Goal: Find contact information: Find contact information

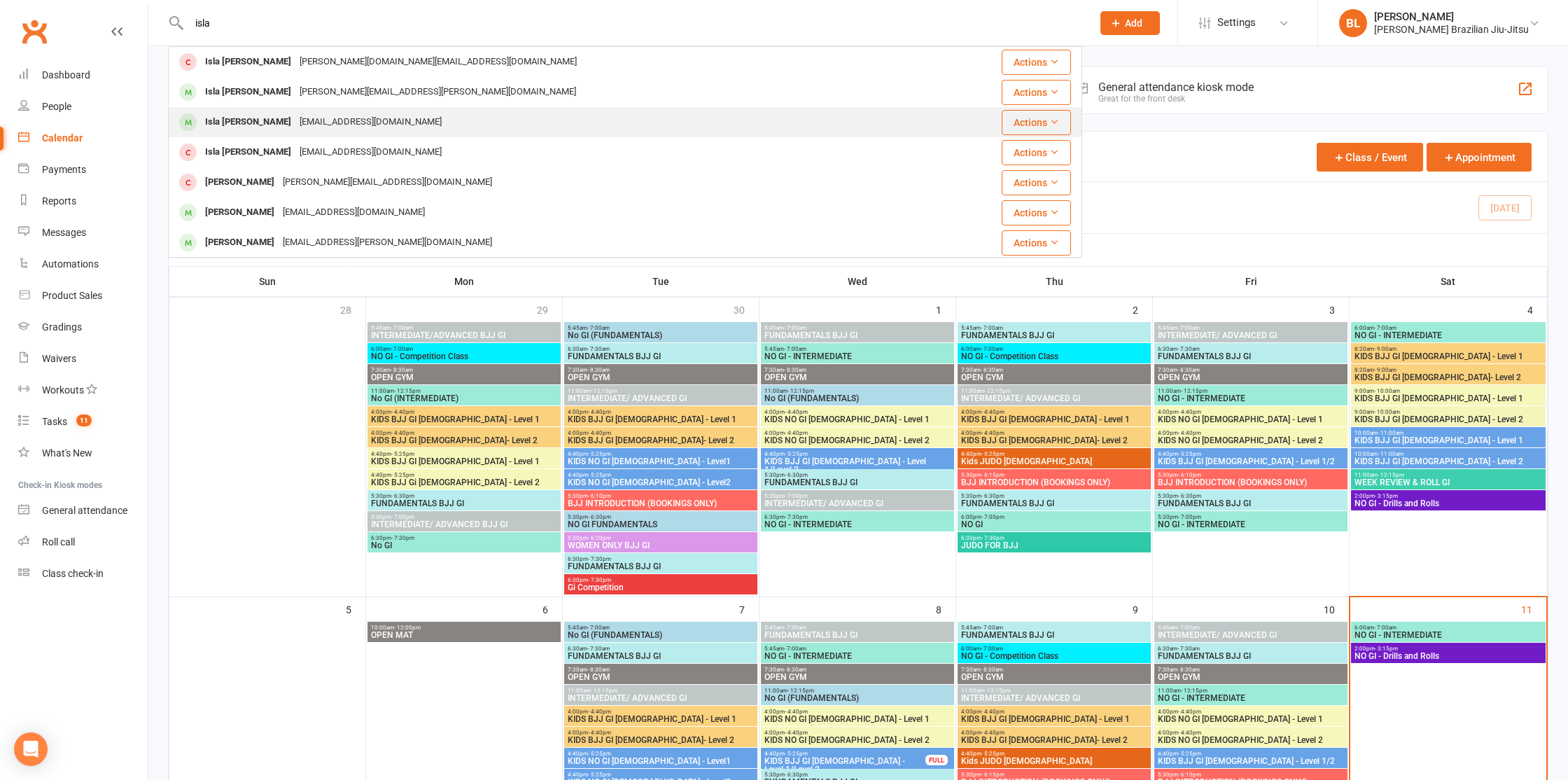
type input "isla"
click at [328, 122] on div "[EMAIL_ADDRESS][DOMAIN_NAME]" at bounding box center [371, 122] width 151 height 20
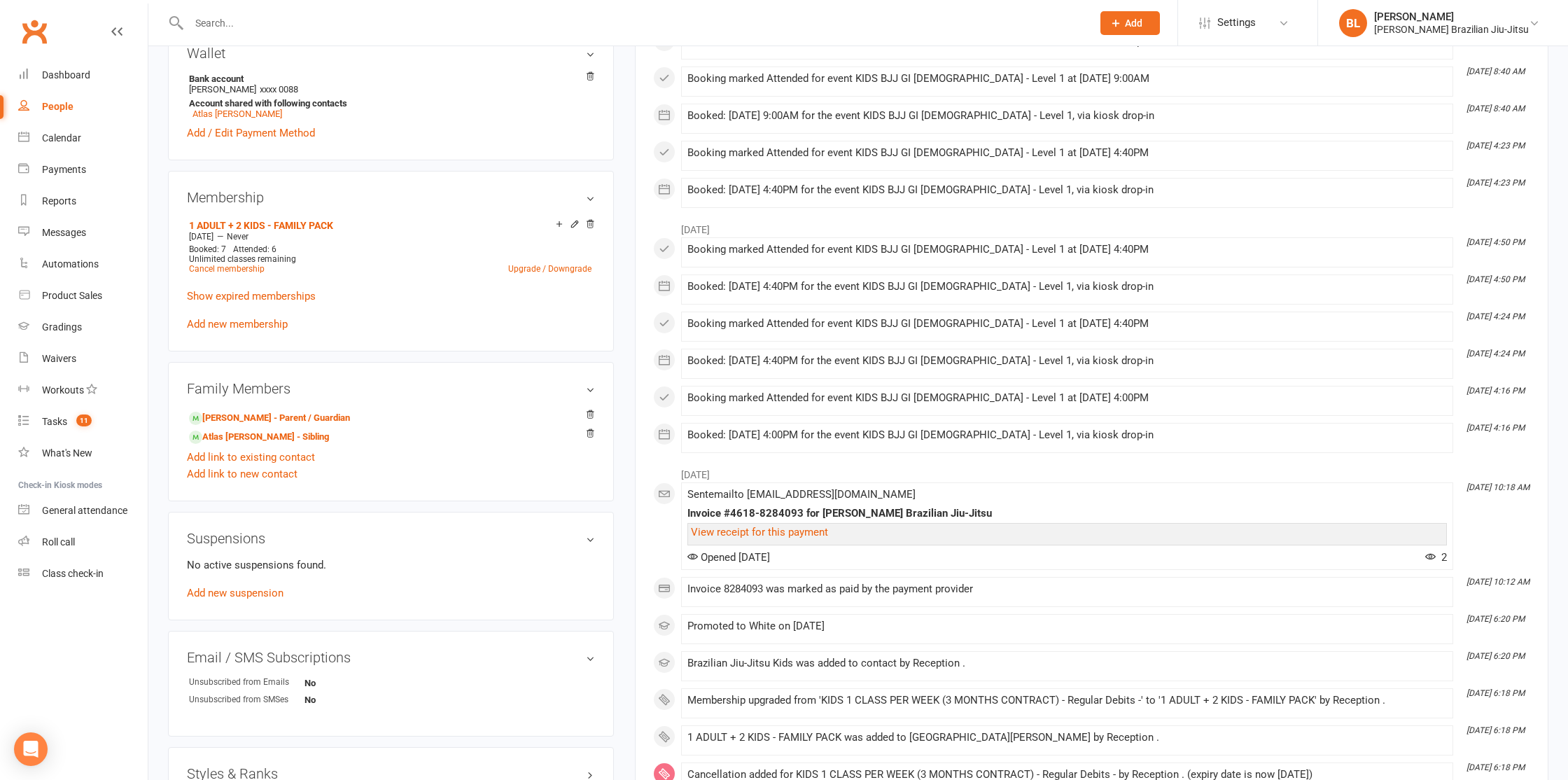
scroll to position [446, 0]
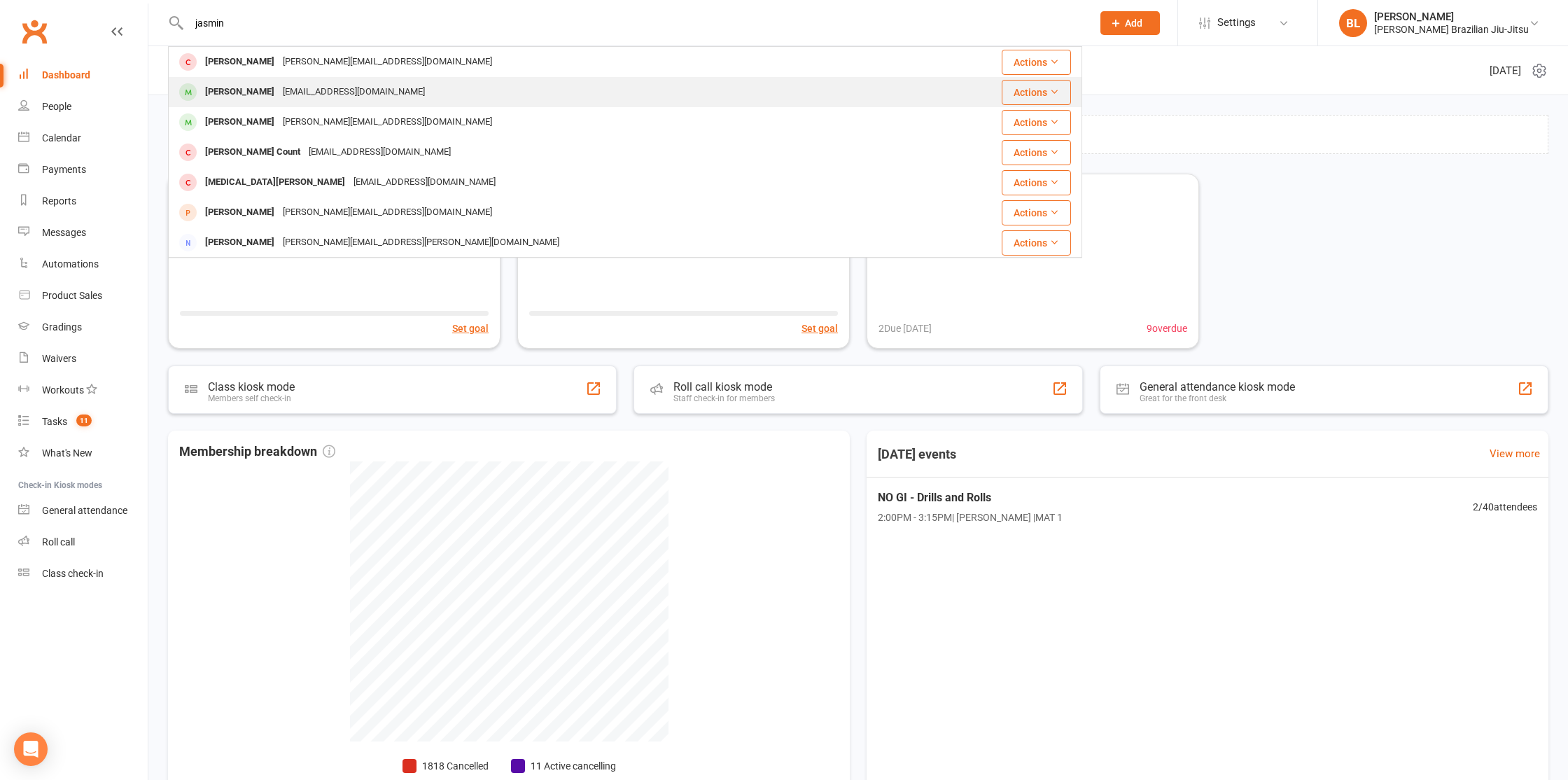
type input "jasmin"
click at [260, 86] on div "Elijah Jasmin" at bounding box center [240, 92] width 78 height 20
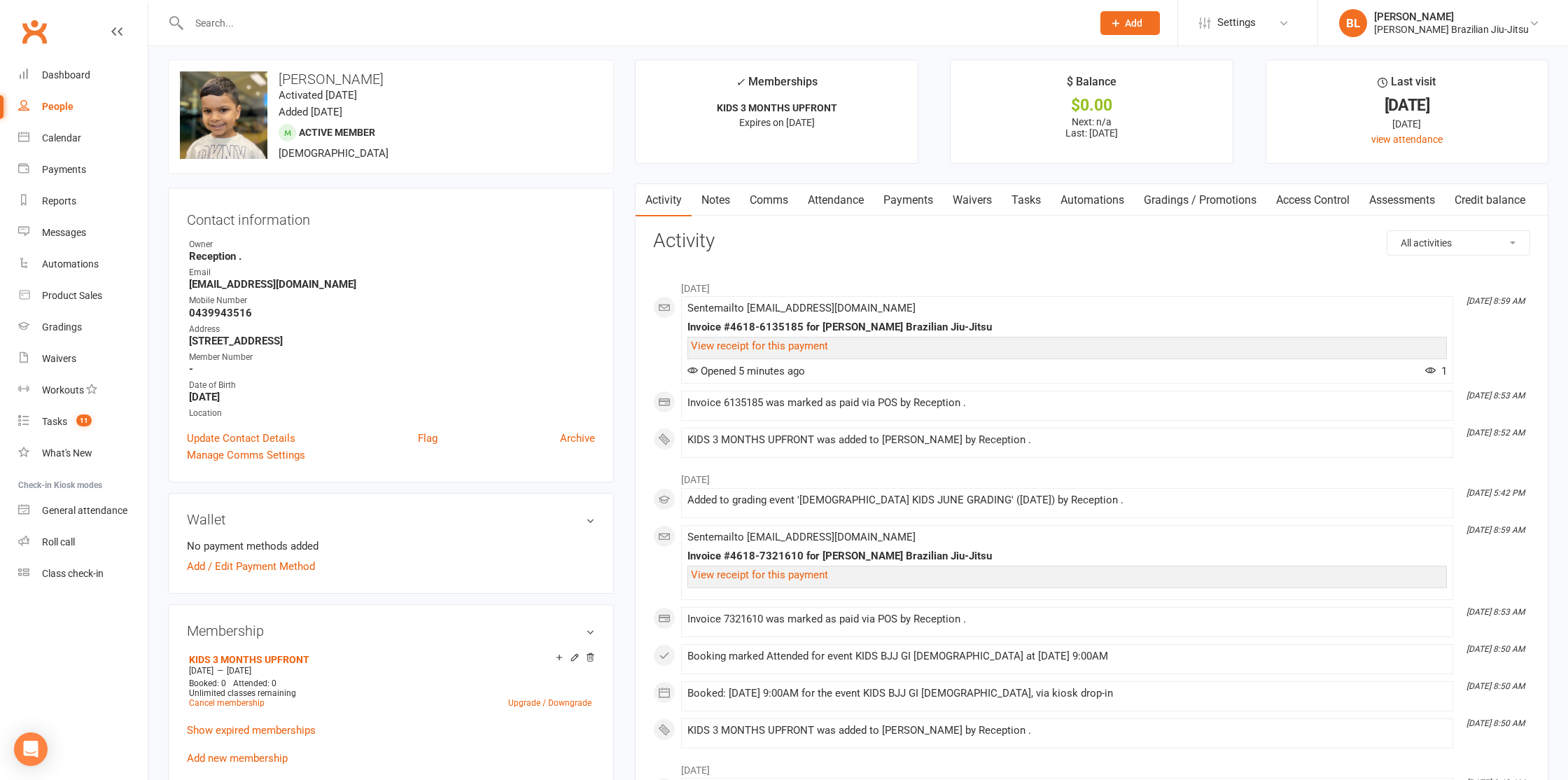
scroll to position [8, 0]
click at [239, 280] on strong "naidunishi@yahoo.com" at bounding box center [391, 282] width 406 height 12
copy render-form-field "naidunishi@yahoo.com"
